Goal: Information Seeking & Learning: Check status

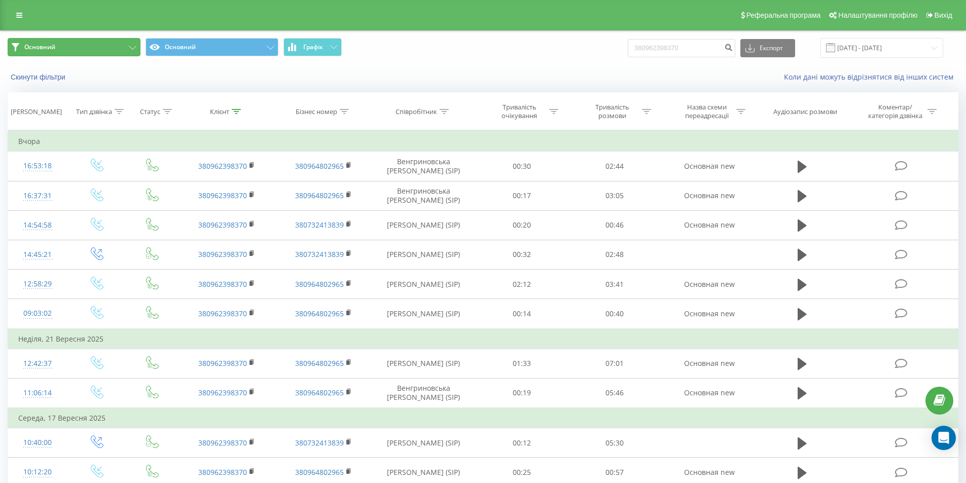
click at [75, 49] on button "Основний" at bounding box center [74, 47] width 133 height 18
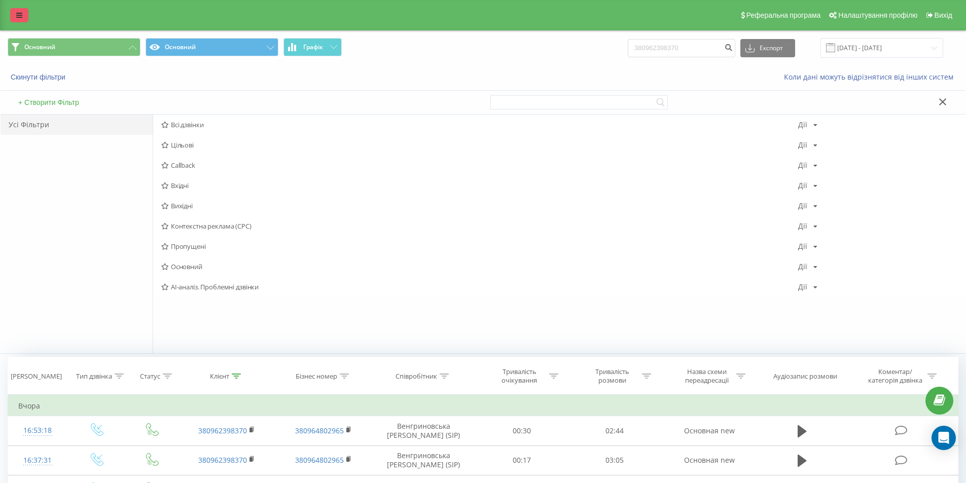
click at [22, 17] on icon at bounding box center [19, 15] width 6 height 7
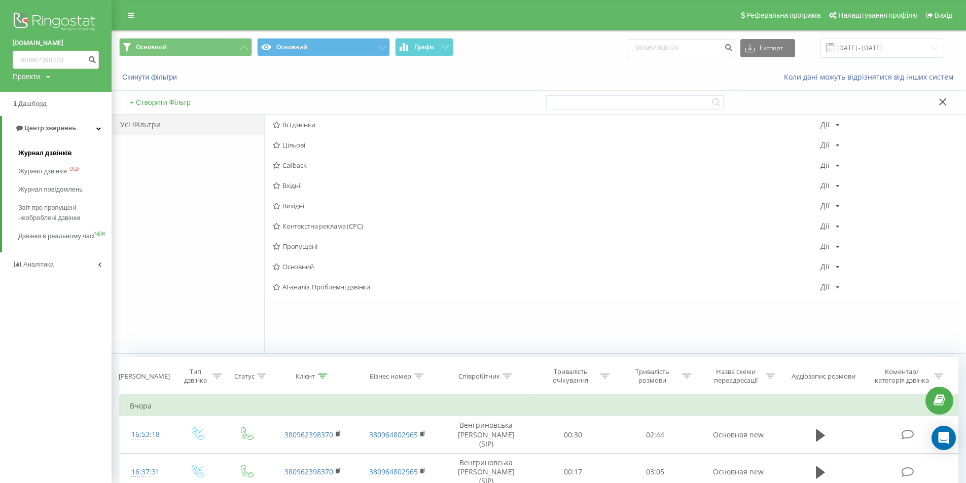
click at [65, 151] on span "Журнал дзвінків" at bounding box center [45, 153] width 54 height 10
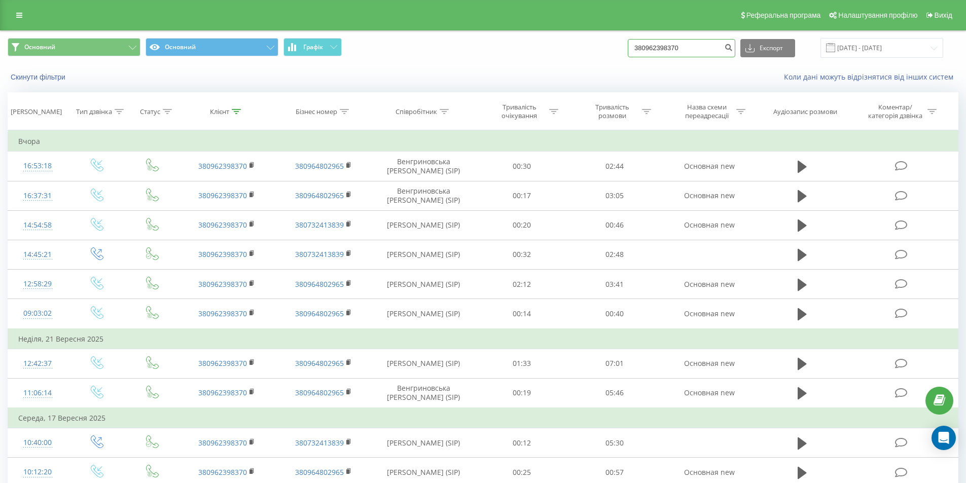
click at [715, 48] on input "380962398370" at bounding box center [681, 48] width 107 height 18
paste input "380507487221"
type input "380507487221"
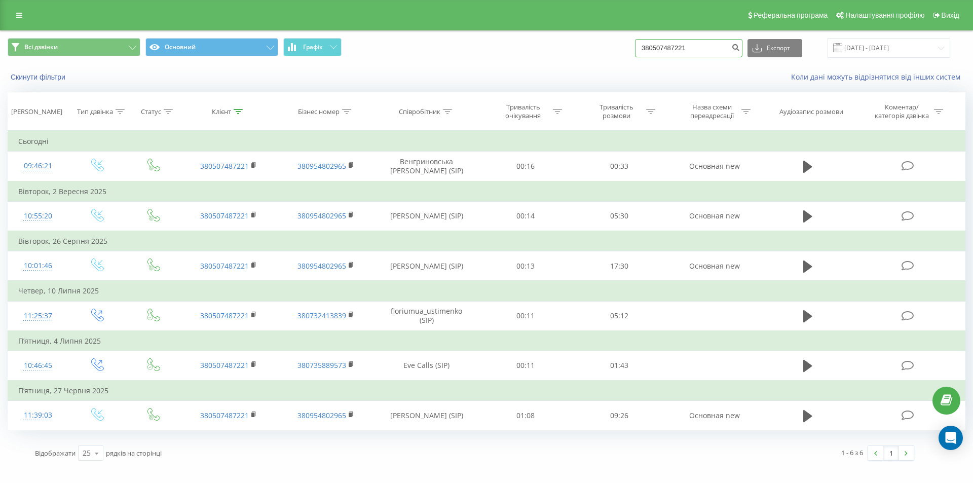
click at [701, 50] on input "380507487221" at bounding box center [688, 48] width 107 height 18
click at [439, 97] on th "Співробітник" at bounding box center [427, 112] width 105 height 38
click at [439, 105] on th "Співробітник" at bounding box center [427, 112] width 105 height 38
click at [440, 107] on div "Співробітник" at bounding box center [420, 111] width 42 height 9
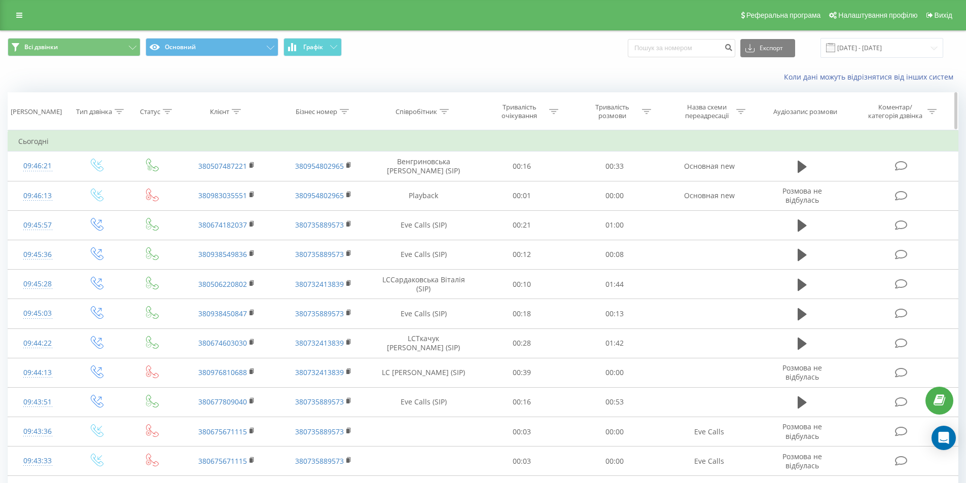
click at [101, 116] on div "Тип дзвінка" at bounding box center [94, 111] width 36 height 9
click at [436, 108] on div "Співробітник" at bounding box center [416, 111] width 42 height 9
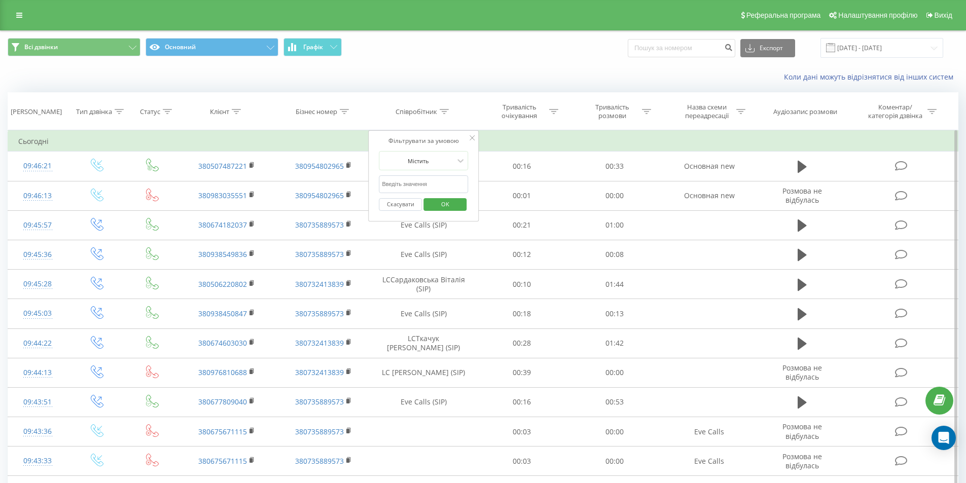
click at [415, 188] on input "text" at bounding box center [423, 184] width 89 height 18
type input "Венгриновська"
click at [445, 203] on span "OK" at bounding box center [445, 204] width 28 height 16
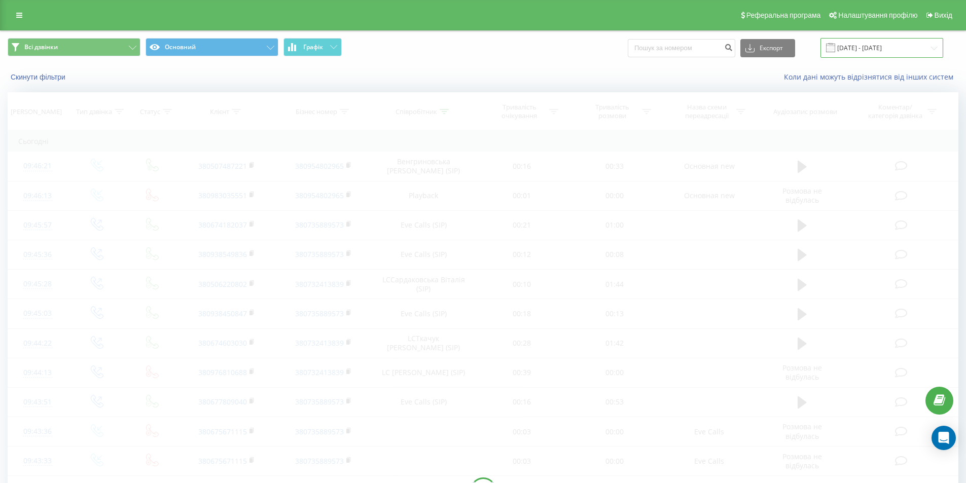
click at [897, 50] on input "23.08.2025 - 23.09.2025" at bounding box center [881, 48] width 123 height 20
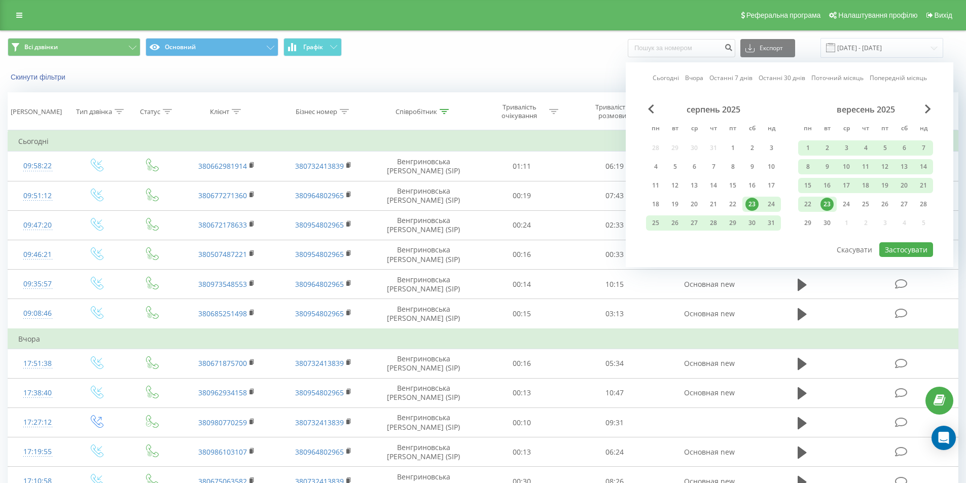
drag, startPoint x: 825, startPoint y: 200, endPoint x: 826, endPoint y: 208, distance: 8.7
click at [826, 200] on div "23" at bounding box center [826, 204] width 13 height 13
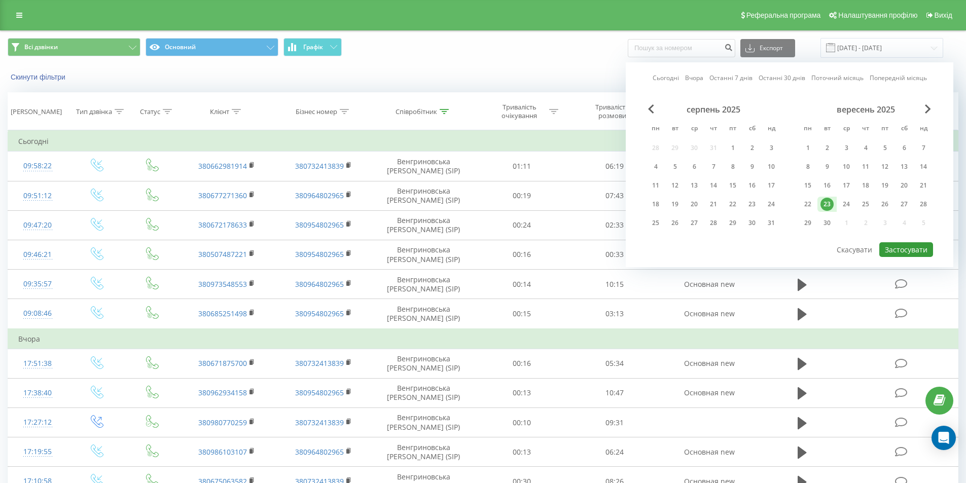
click at [907, 247] on button "Застосувати" at bounding box center [906, 249] width 54 height 15
type input "[DATE] - [DATE]"
